Goal: Task Accomplishment & Management: Manage account settings

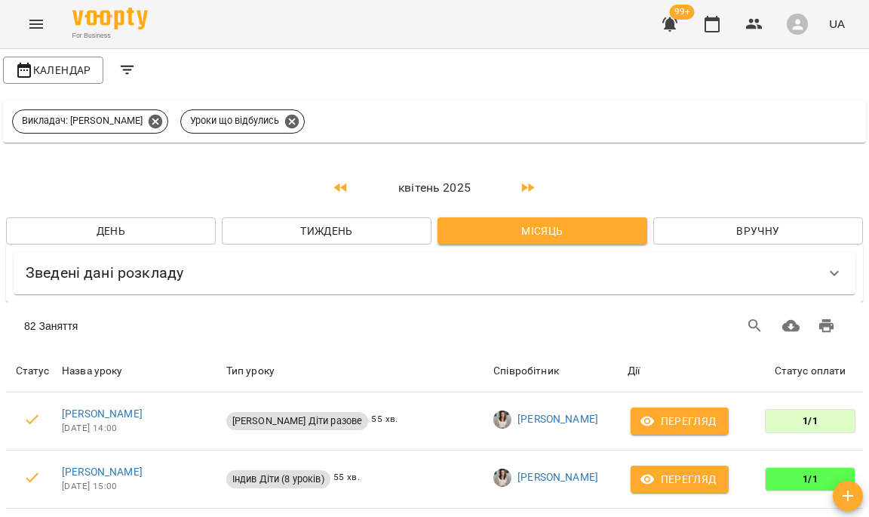
click at [519, 190] on icon "button" at bounding box center [528, 188] width 18 height 18
click at [522, 190] on icon "button" at bounding box center [528, 187] width 13 height 9
click at [522, 186] on icon "button" at bounding box center [528, 187] width 13 height 9
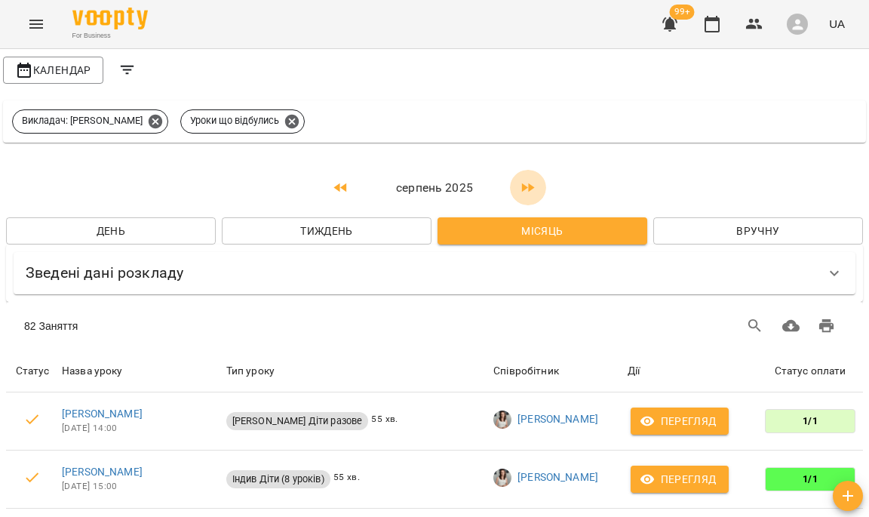
click at [522, 186] on icon "button" at bounding box center [528, 187] width 13 height 9
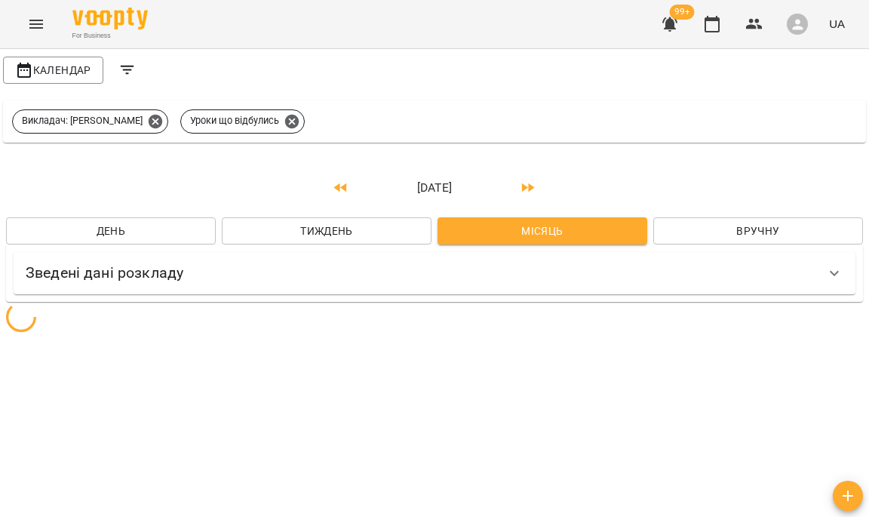
click at [339, 183] on icon "button" at bounding box center [341, 188] width 18 height 18
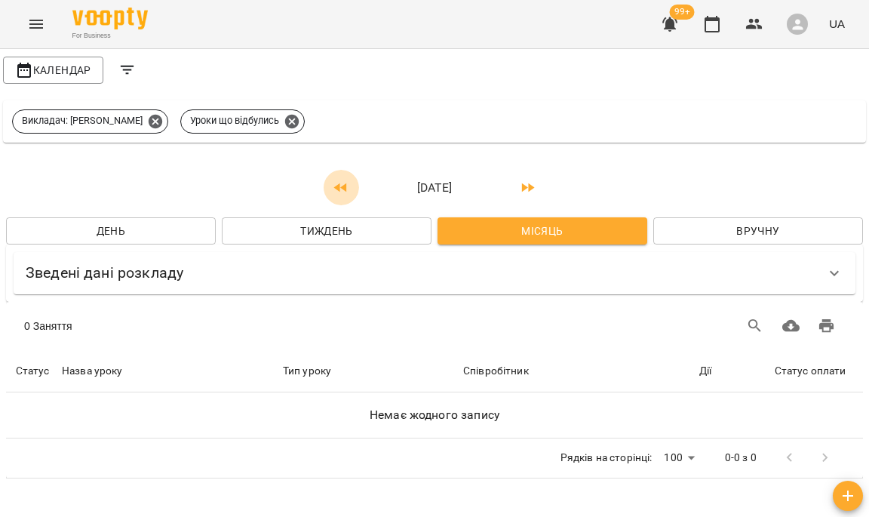
click at [339, 183] on icon "button" at bounding box center [341, 188] width 18 height 18
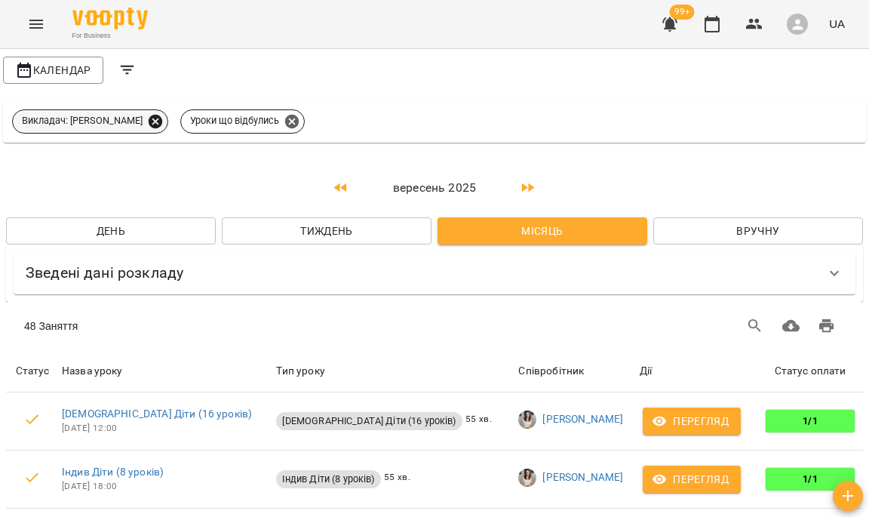
click at [162, 117] on icon at bounding box center [156, 121] width 14 height 14
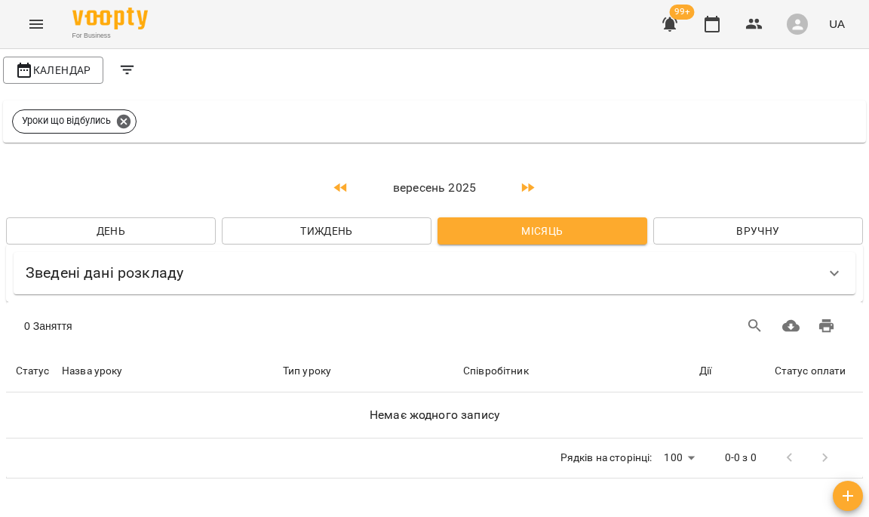
click at [137, 75] on button "Filters" at bounding box center [127, 70] width 36 height 36
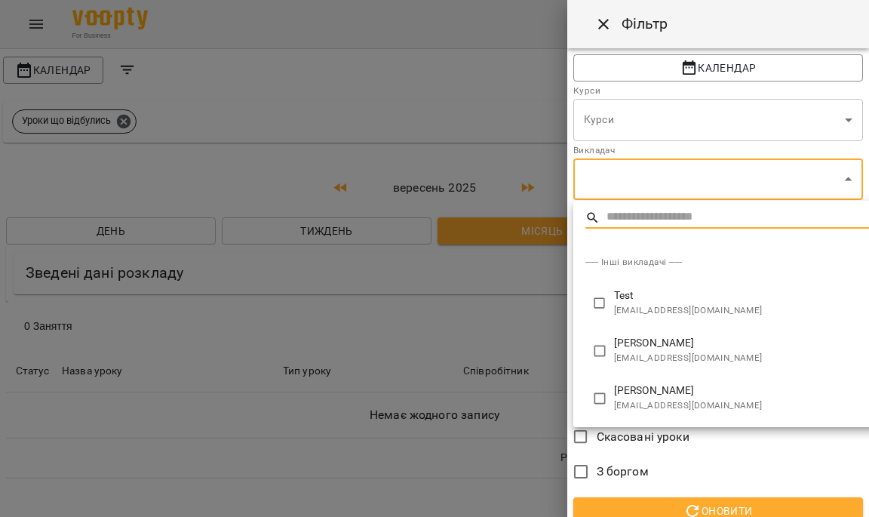
click at [692, 185] on body "**********" at bounding box center [434, 242] width 869 height 484
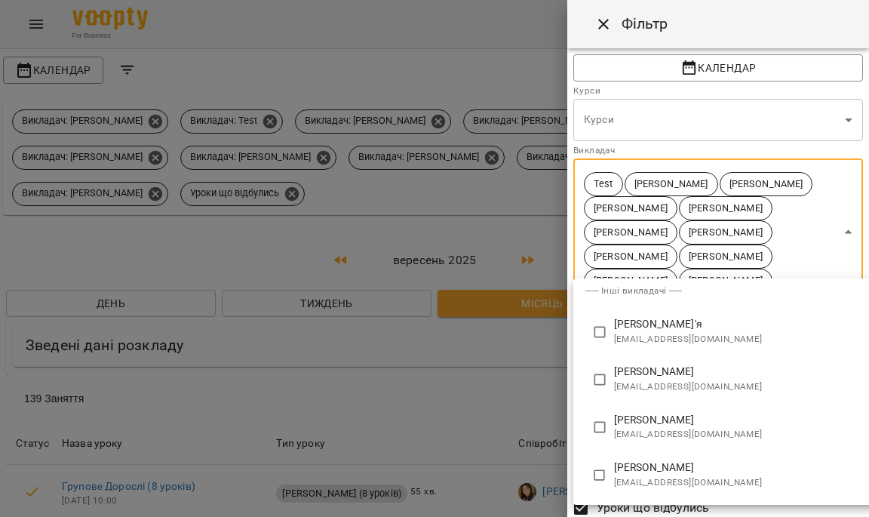
scroll to position [251, 0]
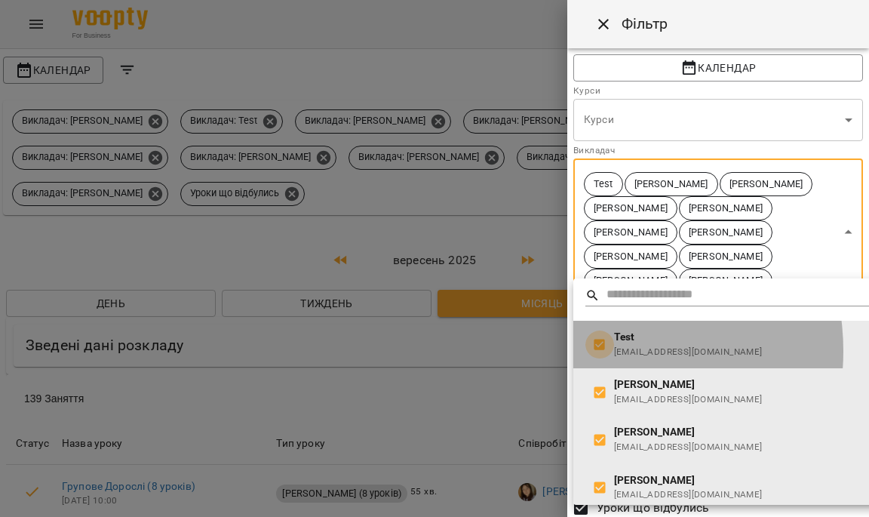
type input "**********"
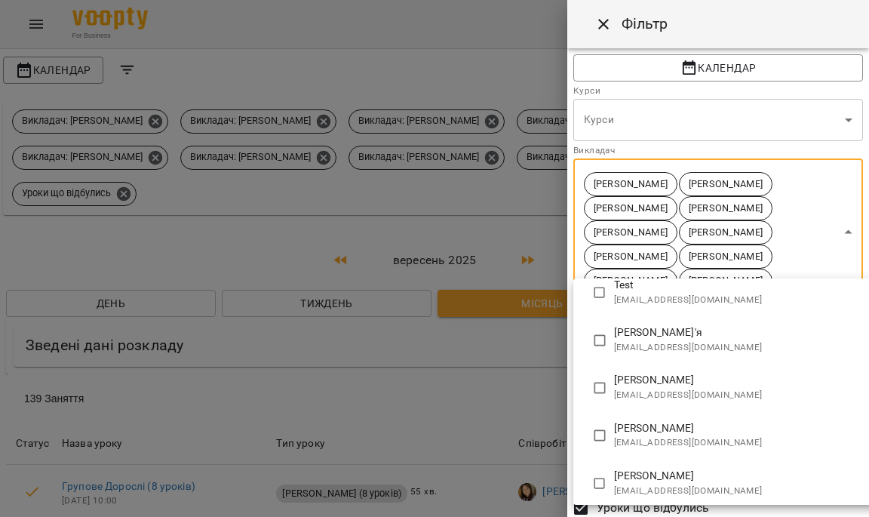
scroll to position [573, 0]
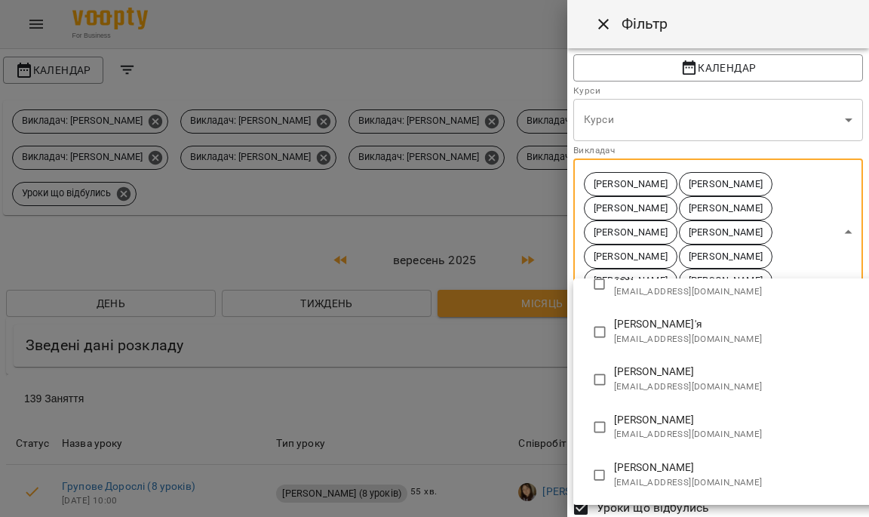
click at [836, 189] on div at bounding box center [434, 258] width 869 height 517
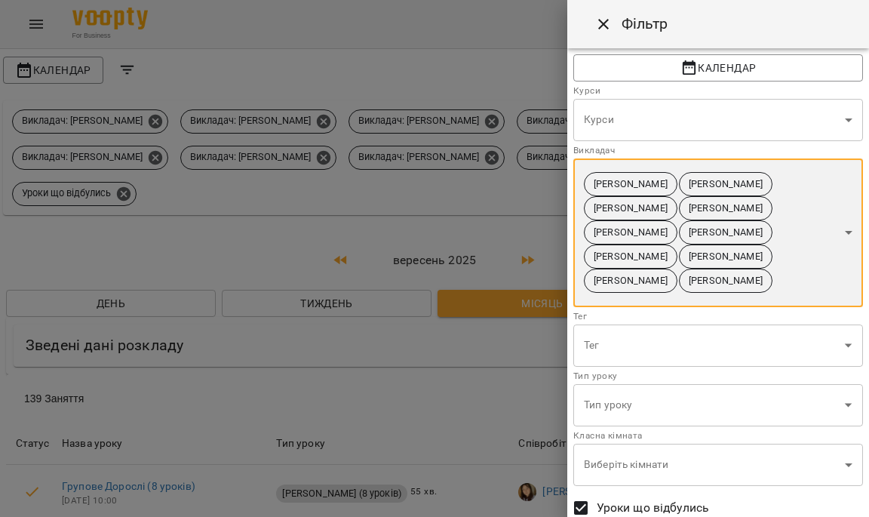
scroll to position [174, 0]
